Goal: Task Accomplishment & Management: Use online tool/utility

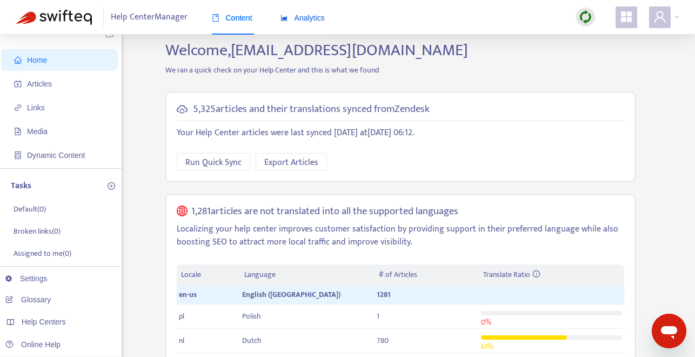
click at [313, 15] on span "Analytics" at bounding box center [303, 18] width 44 height 9
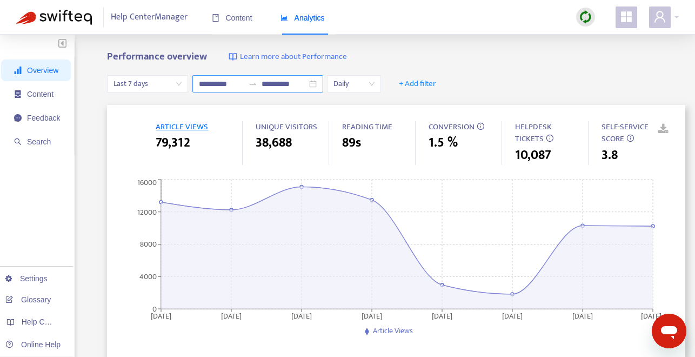
click at [316, 84] on div "**********" at bounding box center [257, 83] width 131 height 17
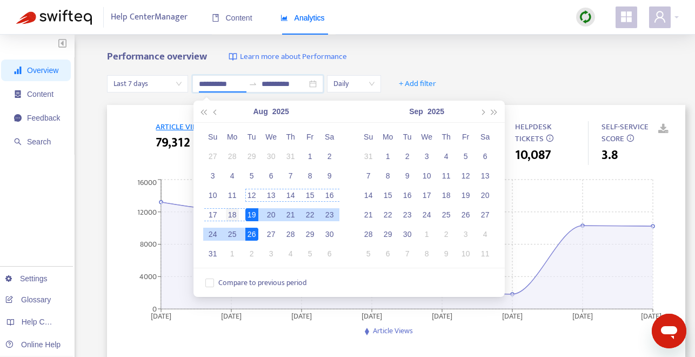
type input "**********"
click at [237, 212] on div "18" at bounding box center [232, 214] width 13 height 13
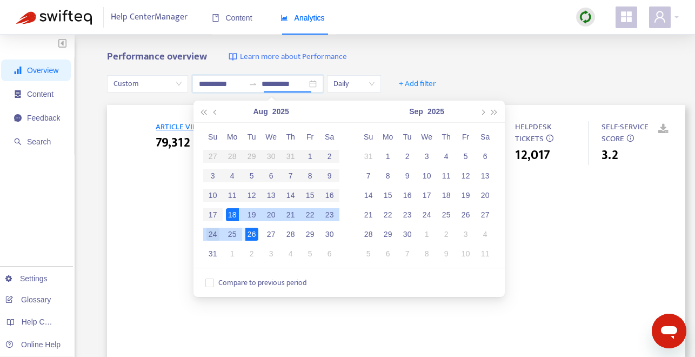
type input "**********"
click at [214, 233] on div "24" at bounding box center [212, 234] width 13 height 13
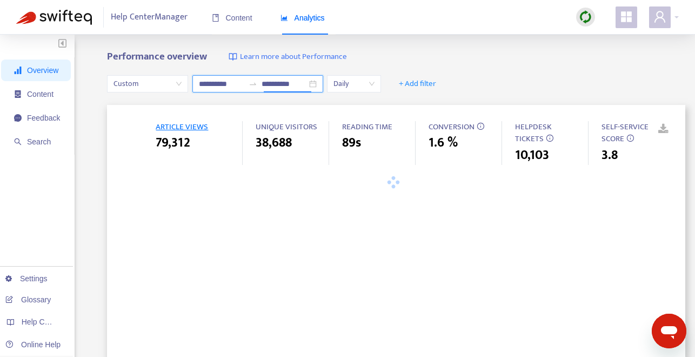
click at [318, 85] on div "**********" at bounding box center [257, 83] width 131 height 17
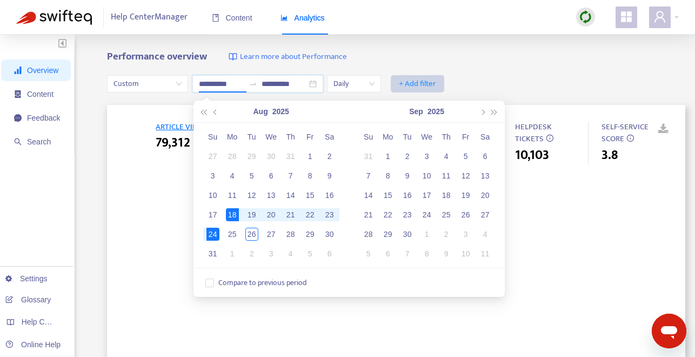
type input "**********"
click at [532, 51] on div "Performance overview Learn more about Performance" at bounding box center [396, 57] width 578 height 12
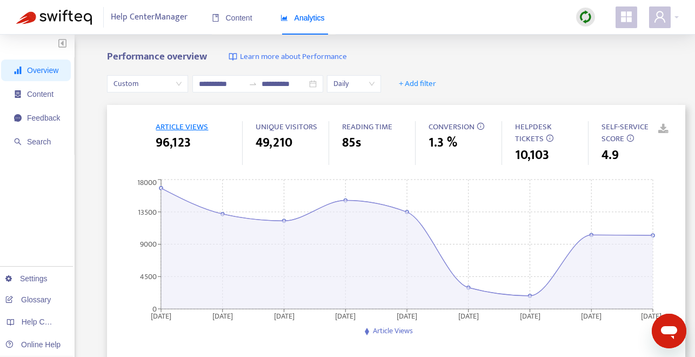
click at [664, 128] on link at bounding box center [655, 129] width 16 height 16
click at [426, 82] on span "+ Add filter" at bounding box center [417, 83] width 37 height 13
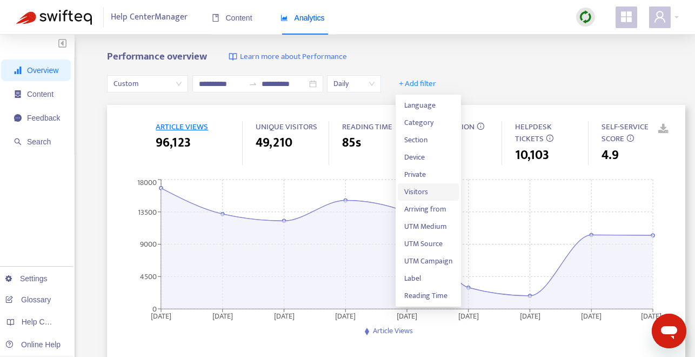
click at [424, 190] on span "Visitors" at bounding box center [428, 192] width 48 height 12
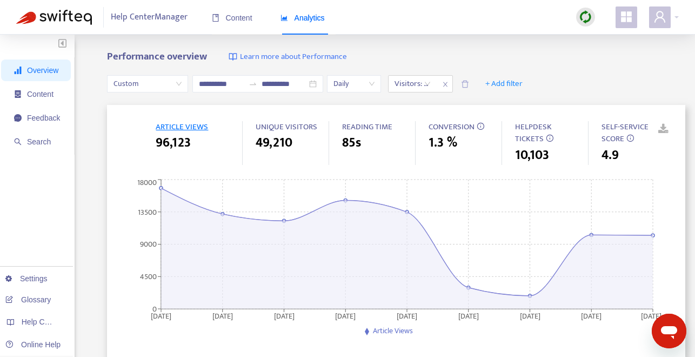
click at [445, 45] on div "**********" at bounding box center [347, 359] width 695 height 649
click at [432, 83] on div "Visitors: All" at bounding box center [413, 84] width 48 height 16
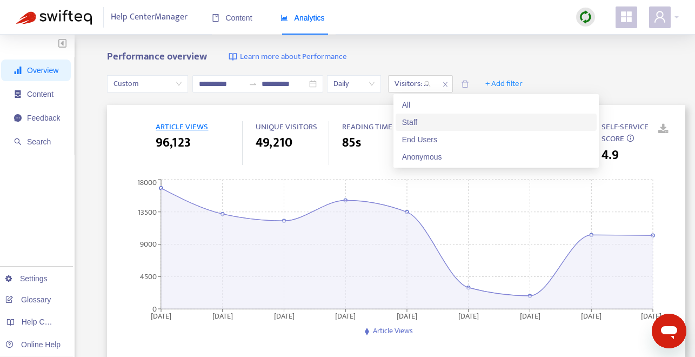
click at [428, 119] on div "Staff" at bounding box center [496, 122] width 188 height 12
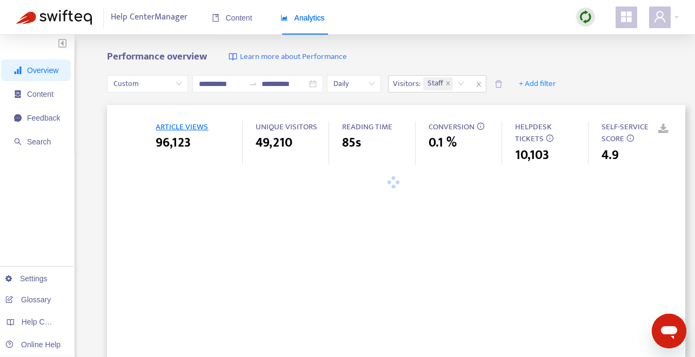
click at [544, 49] on div "**********" at bounding box center [347, 359] width 695 height 649
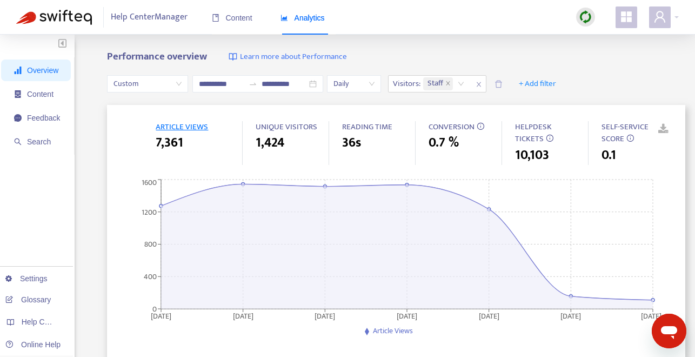
click at [664, 128] on link at bounding box center [655, 129] width 16 height 16
click at [481, 83] on icon "close" at bounding box center [479, 84] width 4 height 5
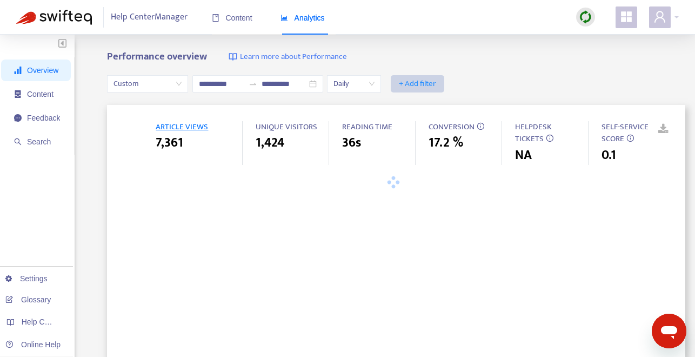
click at [416, 79] on span "+ Add filter" at bounding box center [417, 83] width 37 height 13
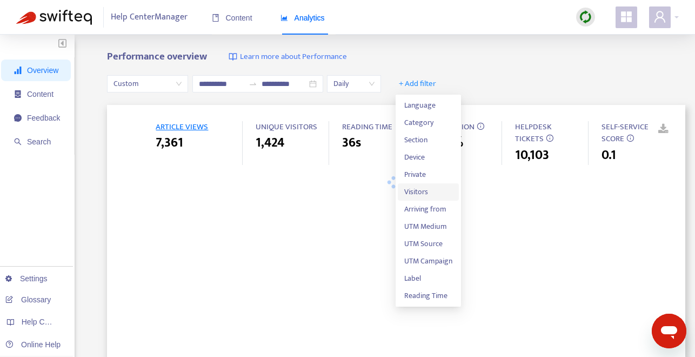
click at [420, 192] on span "Visitors" at bounding box center [428, 192] width 48 height 12
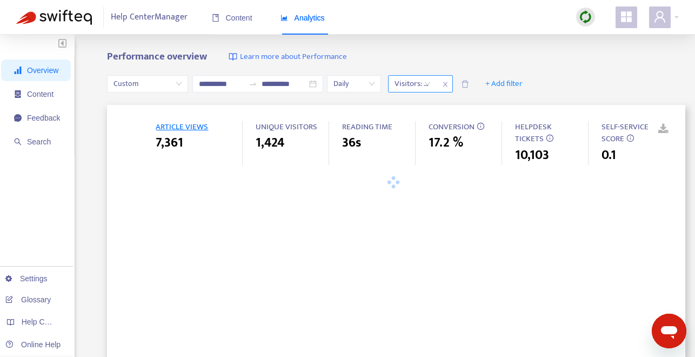
click at [432, 85] on div "Visitors: All" at bounding box center [413, 84] width 48 height 16
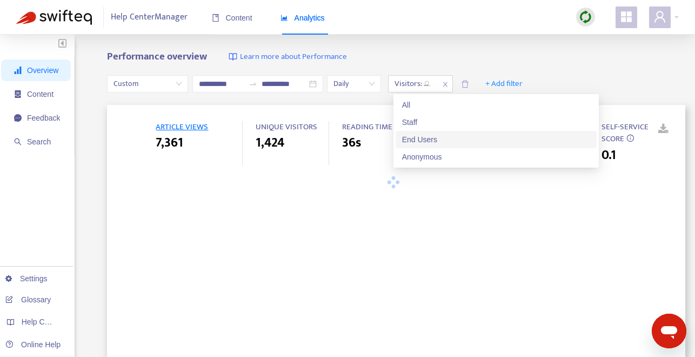
click at [442, 136] on div "End Users" at bounding box center [496, 139] width 188 height 12
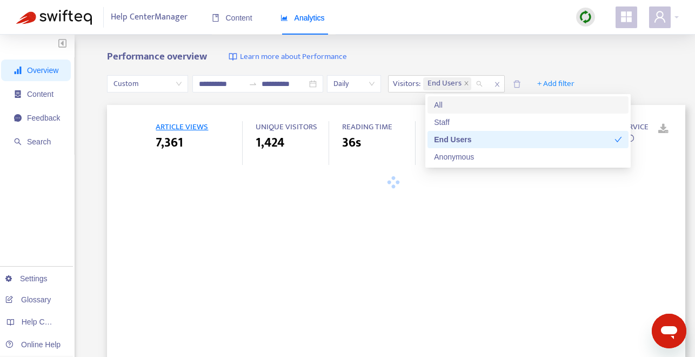
click at [478, 44] on div "**********" at bounding box center [347, 359] width 695 height 649
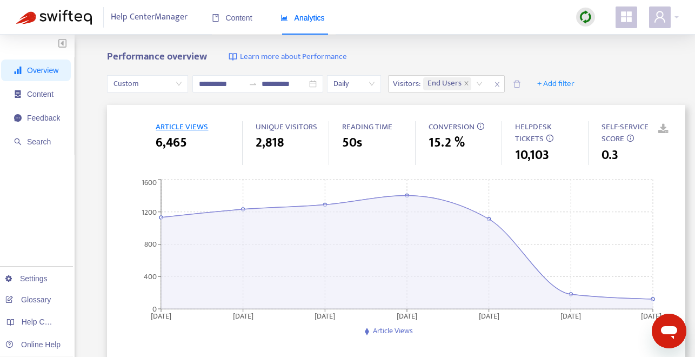
click at [664, 130] on link at bounding box center [655, 129] width 16 height 16
click at [499, 82] on icon "close" at bounding box center [497, 84] width 4 height 5
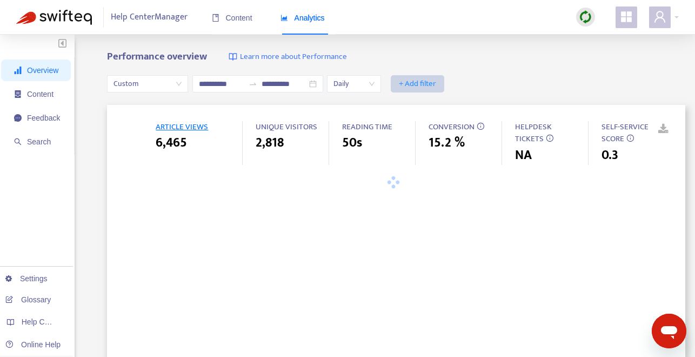
click at [423, 80] on span "+ Add filter" at bounding box center [417, 83] width 37 height 13
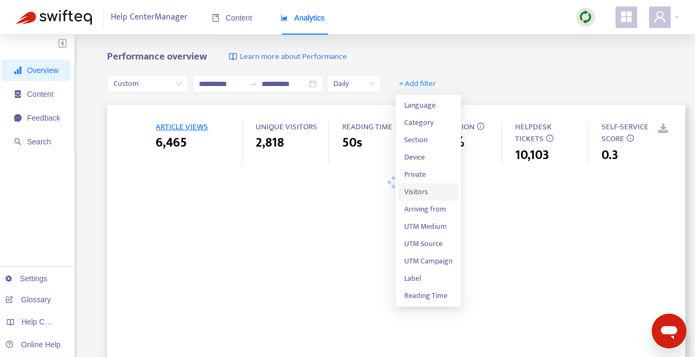
click at [426, 187] on span "Visitors" at bounding box center [428, 192] width 48 height 12
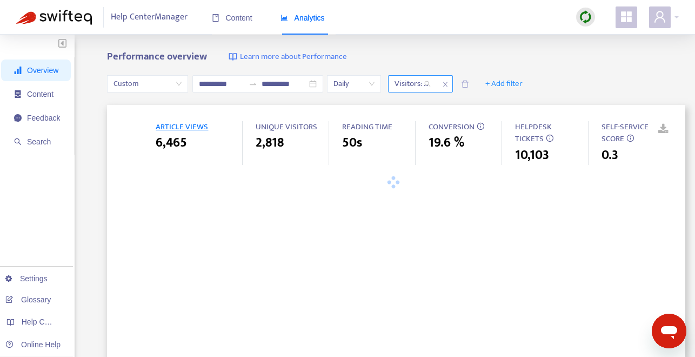
click at [433, 84] on div "Visitors: All" at bounding box center [413, 84] width 48 height 16
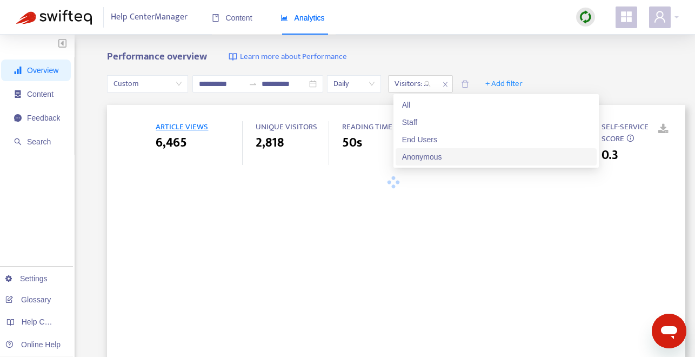
click at [448, 155] on div "Anonymous" at bounding box center [496, 157] width 188 height 12
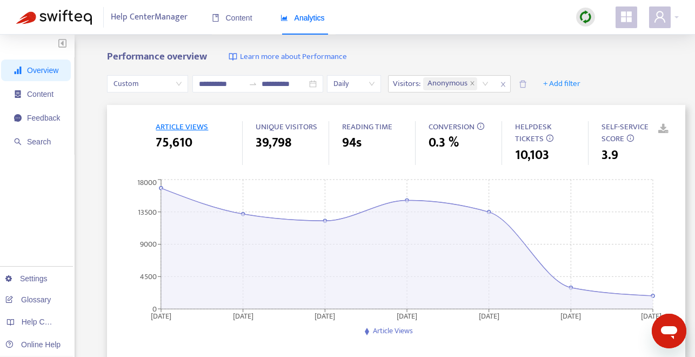
click at [663, 128] on link at bounding box center [655, 129] width 16 height 16
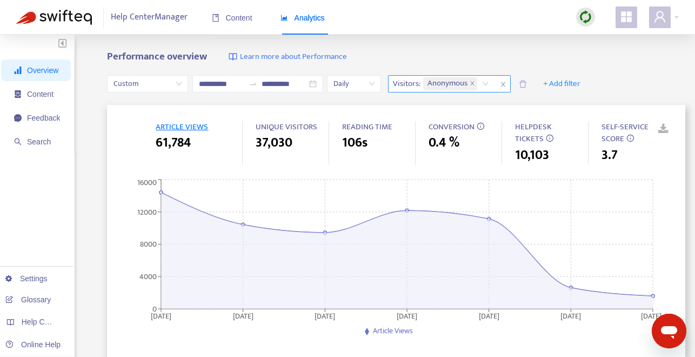
click at [506, 84] on icon "close" at bounding box center [503, 84] width 6 height 6
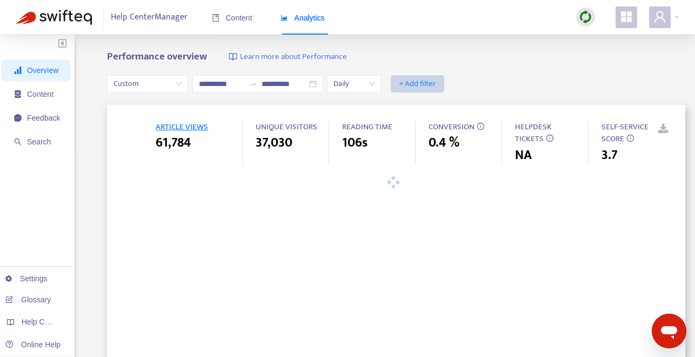
click at [430, 83] on span "+ Add filter" at bounding box center [417, 83] width 37 height 13
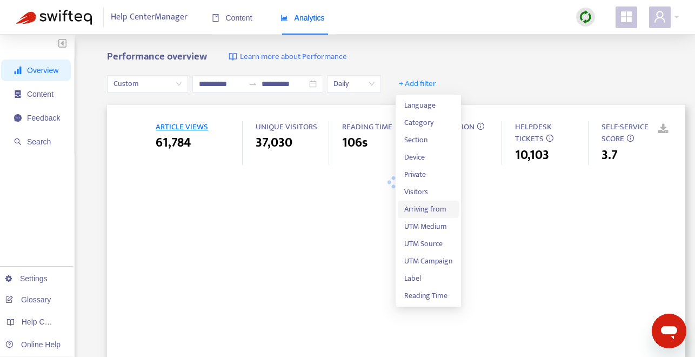
click at [434, 211] on span "Arriving from" at bounding box center [428, 209] width 48 height 12
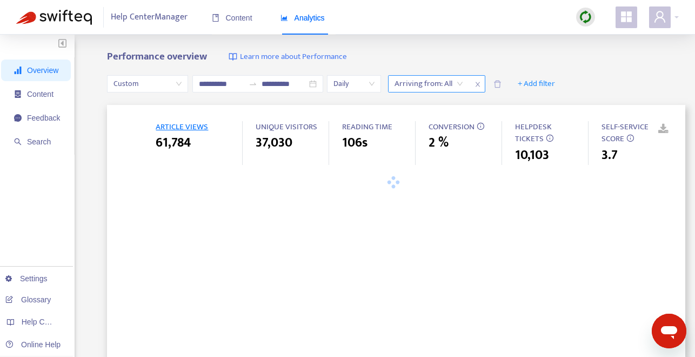
click at [464, 84] on div "Arriving from: All" at bounding box center [429, 84] width 81 height 16
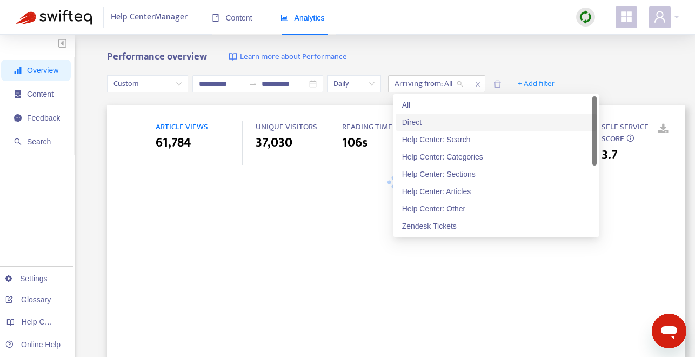
click at [459, 117] on div "Direct" at bounding box center [496, 122] width 188 height 12
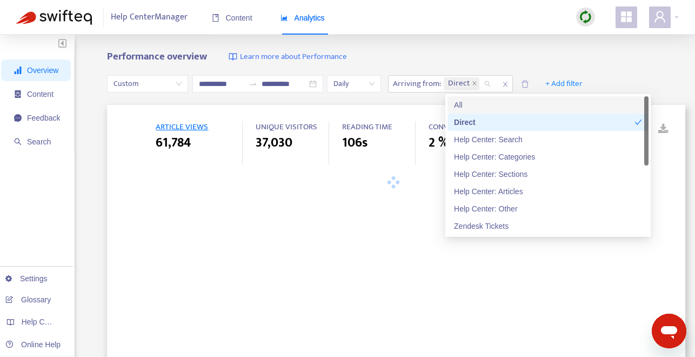
click at [491, 52] on div "Performance overview Learn more about Performance" at bounding box center [396, 57] width 578 height 12
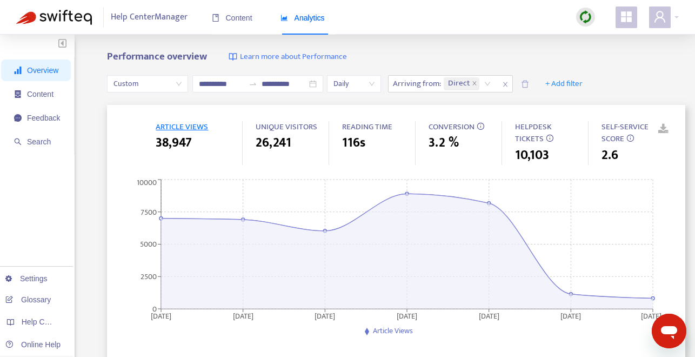
click at [664, 125] on link at bounding box center [655, 129] width 16 height 16
click at [50, 120] on span "Feedback" at bounding box center [43, 117] width 33 height 9
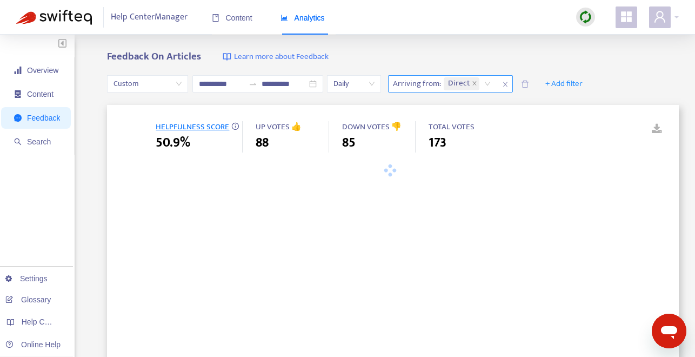
click at [509, 85] on icon "close" at bounding box center [505, 84] width 6 height 6
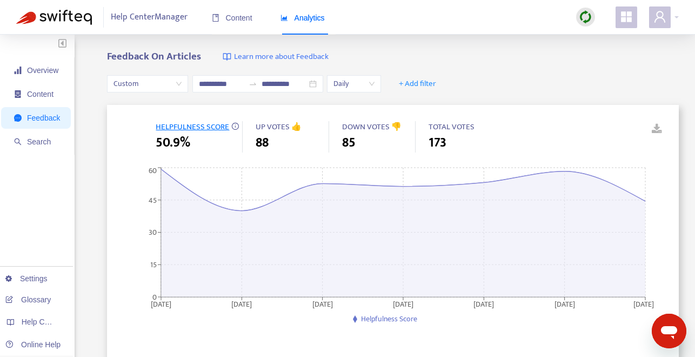
click at [657, 125] on link at bounding box center [649, 129] width 16 height 16
click at [43, 138] on span "Search" at bounding box center [39, 141] width 24 height 9
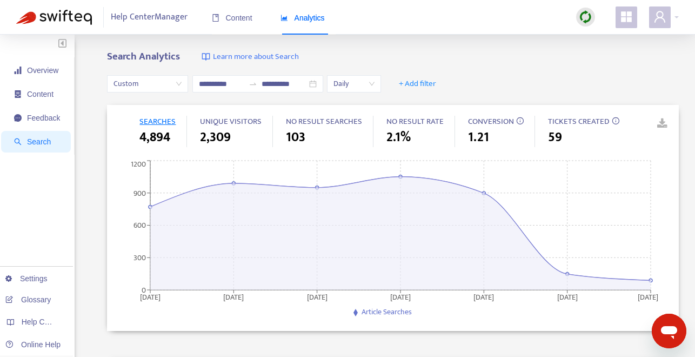
click at [662, 118] on link at bounding box center [654, 124] width 16 height 16
click at [436, 78] on span "+ Add filter" at bounding box center [417, 83] width 37 height 13
click at [435, 137] on span "Visitors" at bounding box center [425, 140] width 42 height 12
click at [466, 81] on div "Visitors: All" at bounding box center [429, 84] width 81 height 16
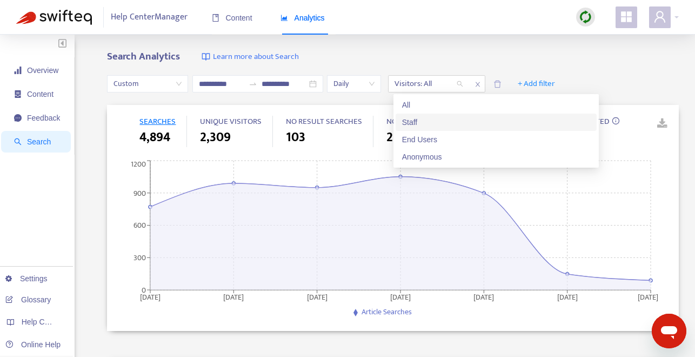
click at [454, 121] on div "Staff" at bounding box center [496, 122] width 188 height 12
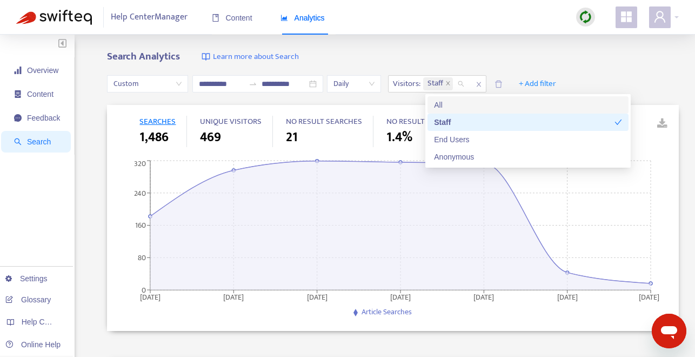
click at [612, 64] on div "**********" at bounding box center [393, 84] width 572 height 42
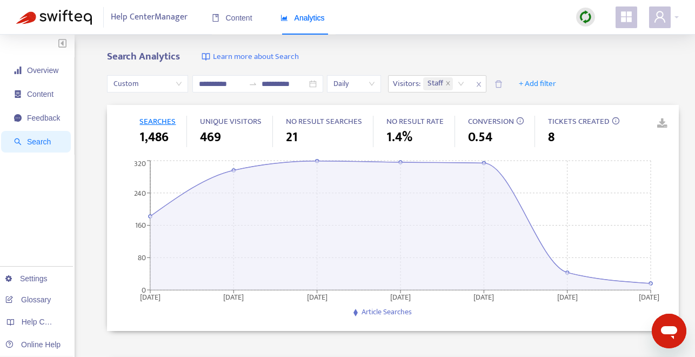
click at [663, 124] on link at bounding box center [654, 124] width 16 height 16
click at [482, 85] on icon "close" at bounding box center [479, 84] width 6 height 6
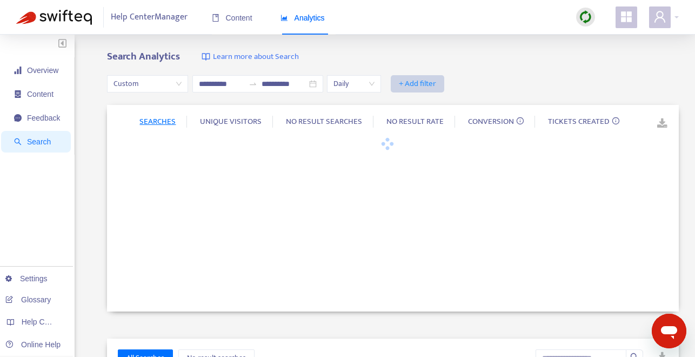
click at [432, 81] on span "+ Add filter" at bounding box center [417, 83] width 37 height 13
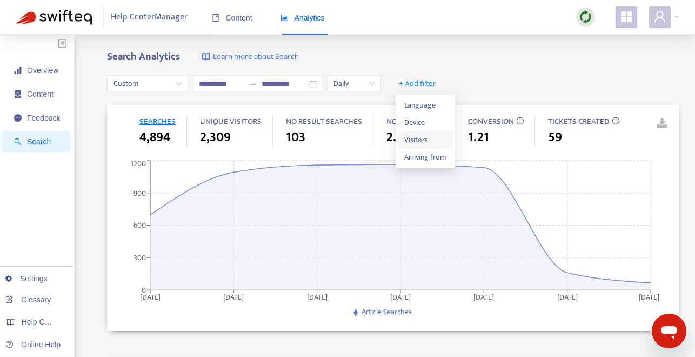
click at [438, 140] on span "Visitors" at bounding box center [425, 140] width 42 height 12
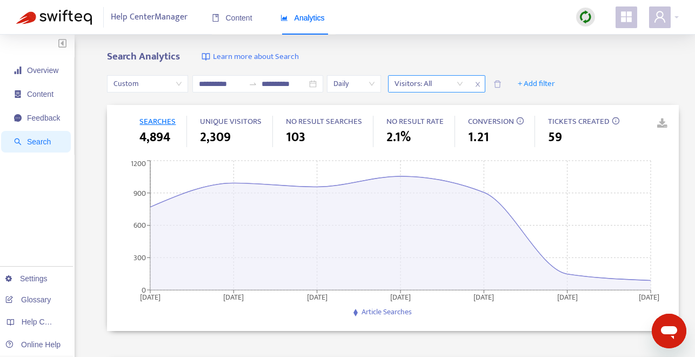
click at [463, 85] on div "Visitors: All" at bounding box center [429, 84] width 81 height 16
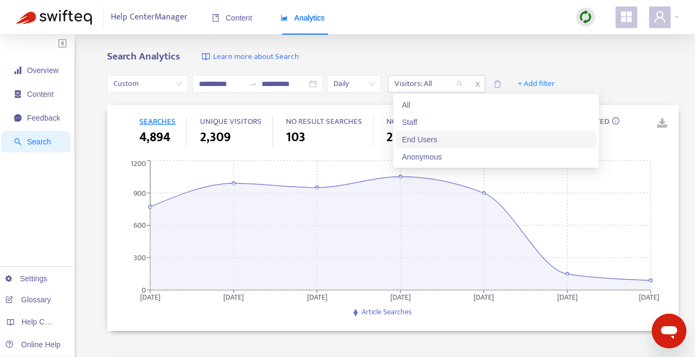
click at [454, 136] on div "End Users" at bounding box center [496, 139] width 188 height 12
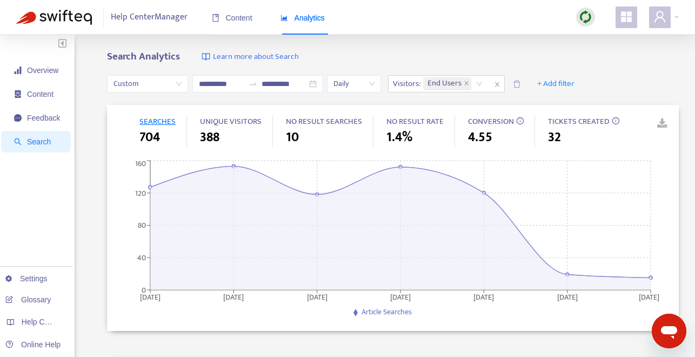
click at [662, 121] on link at bounding box center [654, 124] width 16 height 16
click at [500, 81] on icon "close" at bounding box center [497, 84] width 6 height 6
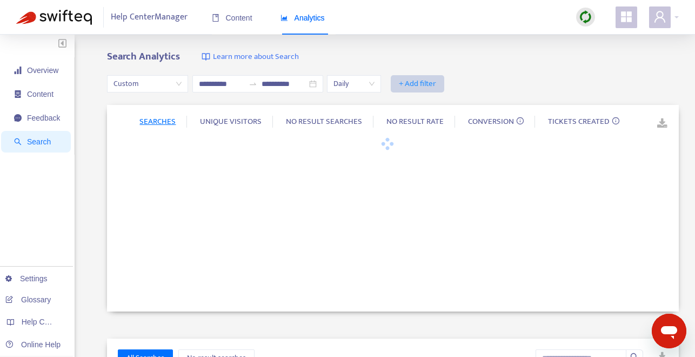
click at [435, 82] on span "+ Add filter" at bounding box center [417, 83] width 37 height 13
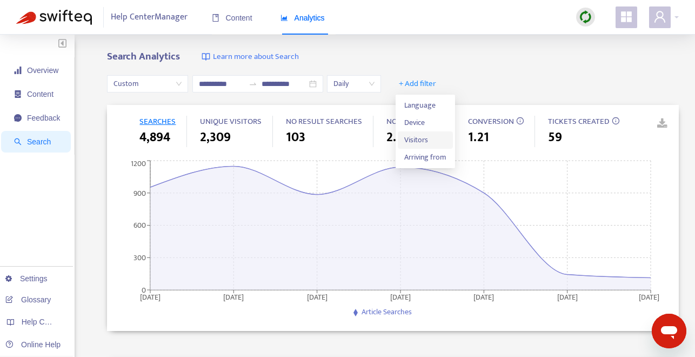
click at [431, 136] on span "Visitors" at bounding box center [425, 140] width 42 height 12
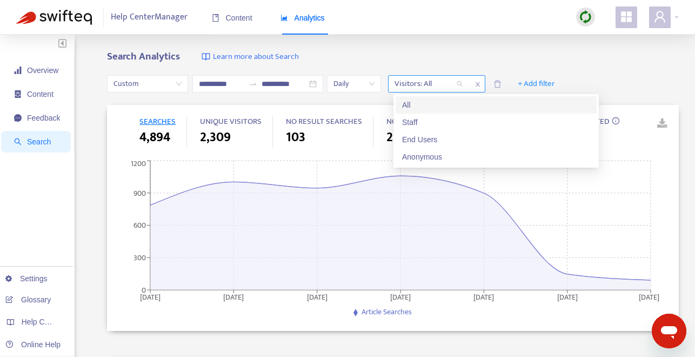
click at [462, 89] on div "Visitors: All" at bounding box center [429, 84] width 81 height 16
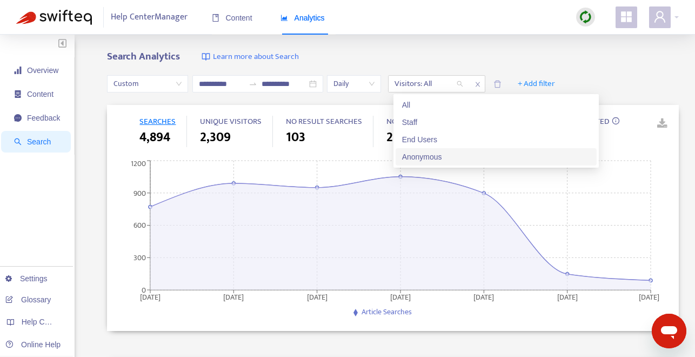
click at [462, 153] on div "Anonymous" at bounding box center [496, 157] width 188 height 12
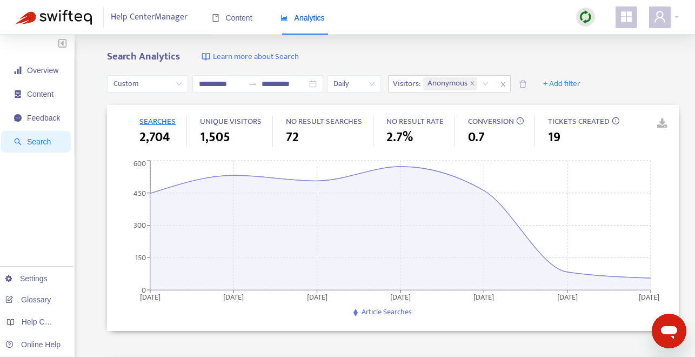
click at [662, 124] on link at bounding box center [654, 124] width 16 height 16
